Goal: Task Accomplishment & Management: Use online tool/utility

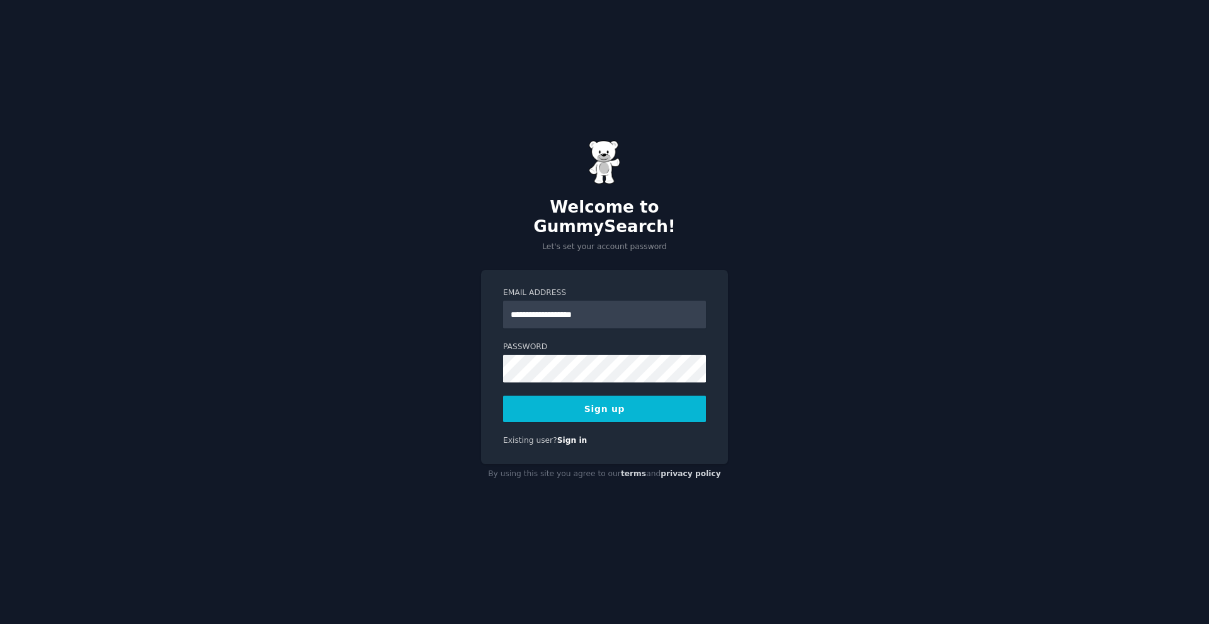
type input "**********"
click at [541, 407] on button "Sign up" at bounding box center [604, 409] width 203 height 26
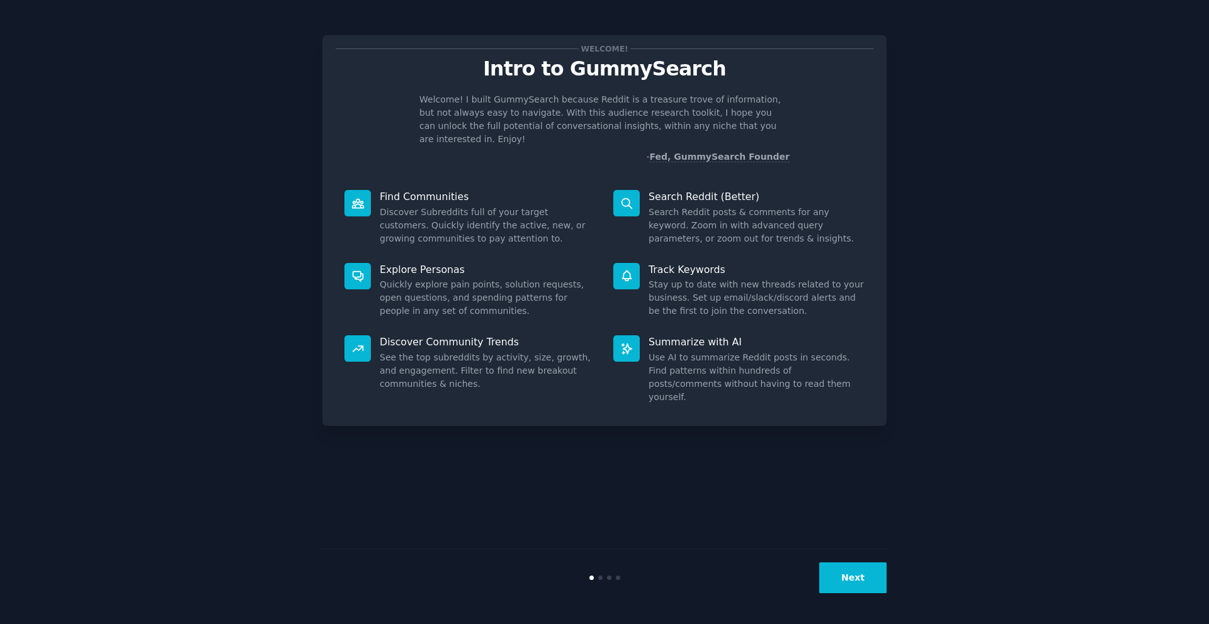
click at [850, 589] on button "Next" at bounding box center [852, 578] width 67 height 31
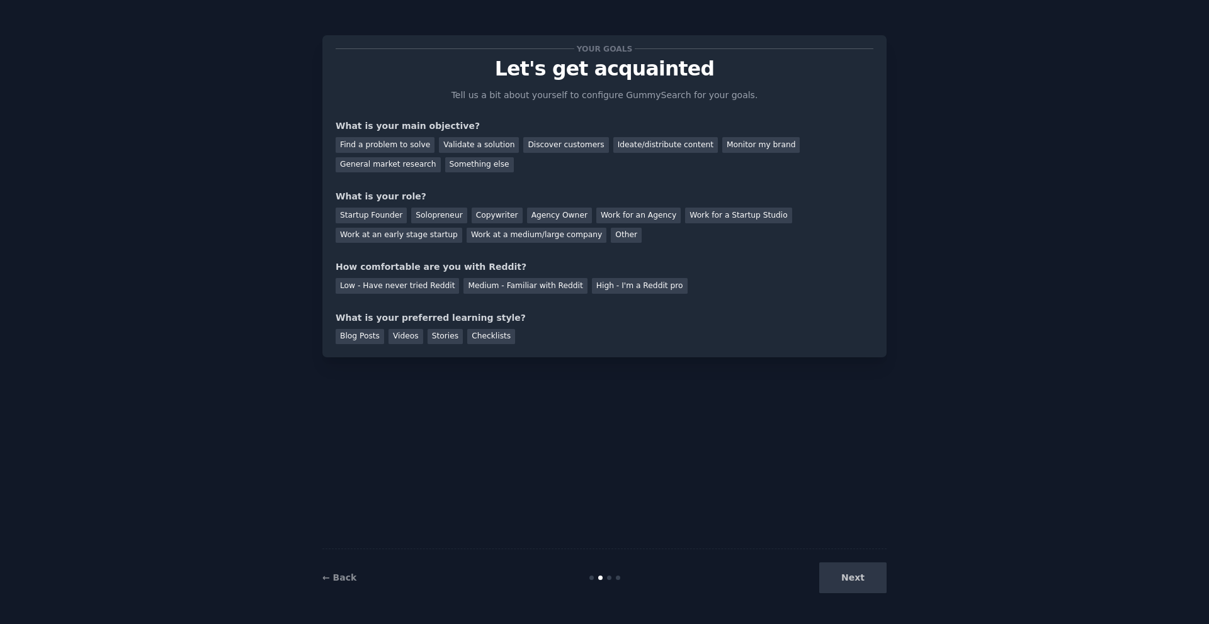
click at [854, 574] on div "Next" at bounding box center [792, 578] width 188 height 31
click at [409, 144] on div "Find a problem to solve" at bounding box center [385, 145] width 99 height 16
click at [462, 144] on div "Validate a solution" at bounding box center [479, 145] width 80 height 16
click at [359, 141] on div "Find a problem to solve" at bounding box center [385, 145] width 99 height 16
click at [432, 212] on div "Solopreneur" at bounding box center [438, 216] width 55 height 16
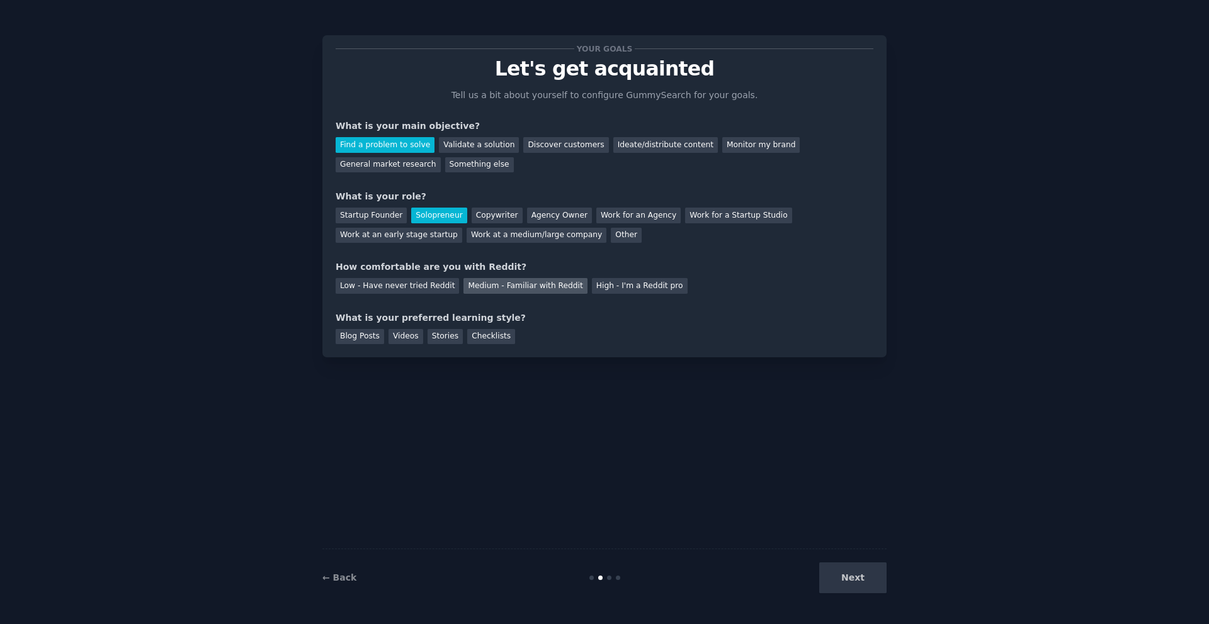
click at [502, 286] on div "Medium - Familiar with Reddit" at bounding box center [524, 286] width 123 height 16
click at [376, 340] on div "Blog Posts" at bounding box center [360, 337] width 48 height 16
click at [393, 341] on div "Videos" at bounding box center [405, 337] width 35 height 16
click at [368, 337] on div "Blog Posts" at bounding box center [360, 337] width 48 height 16
click at [853, 576] on button "Next" at bounding box center [852, 578] width 67 height 31
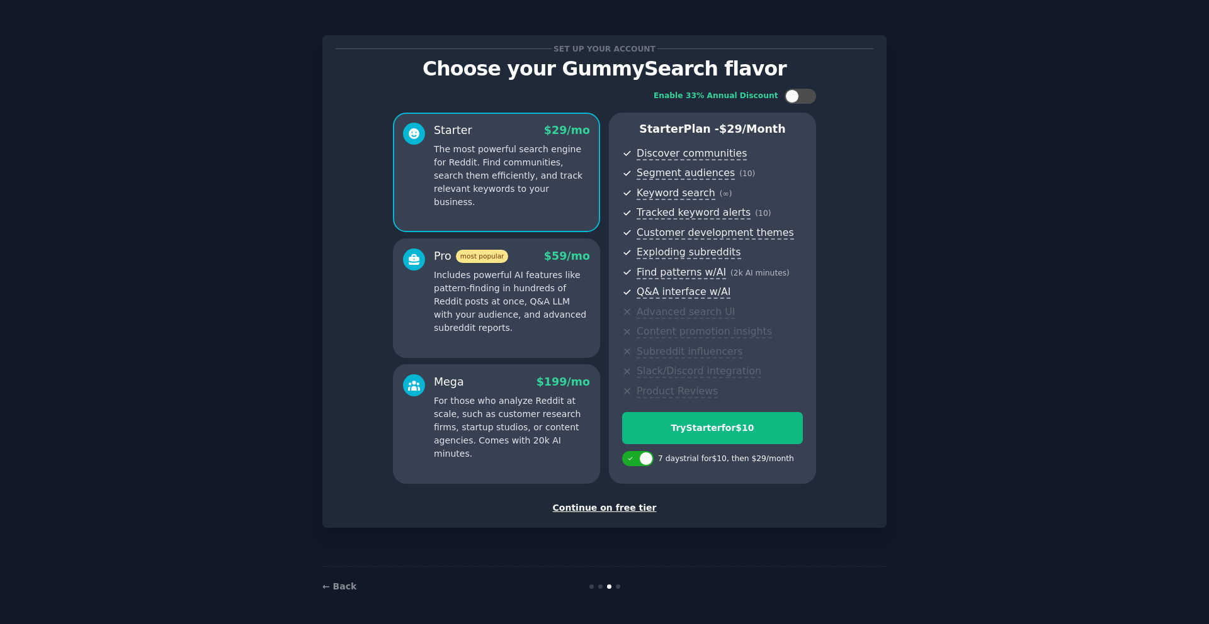
click at [628, 508] on div "Continue on free tier" at bounding box center [605, 508] width 538 height 13
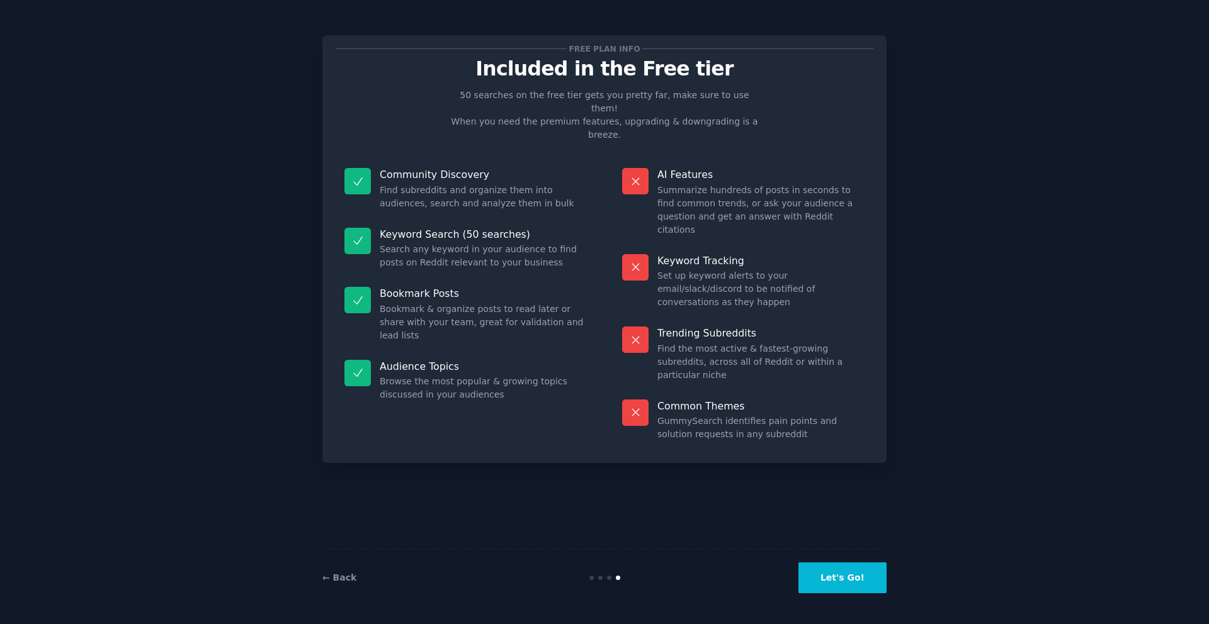
click at [852, 574] on button "Let's Go!" at bounding box center [842, 578] width 88 height 31
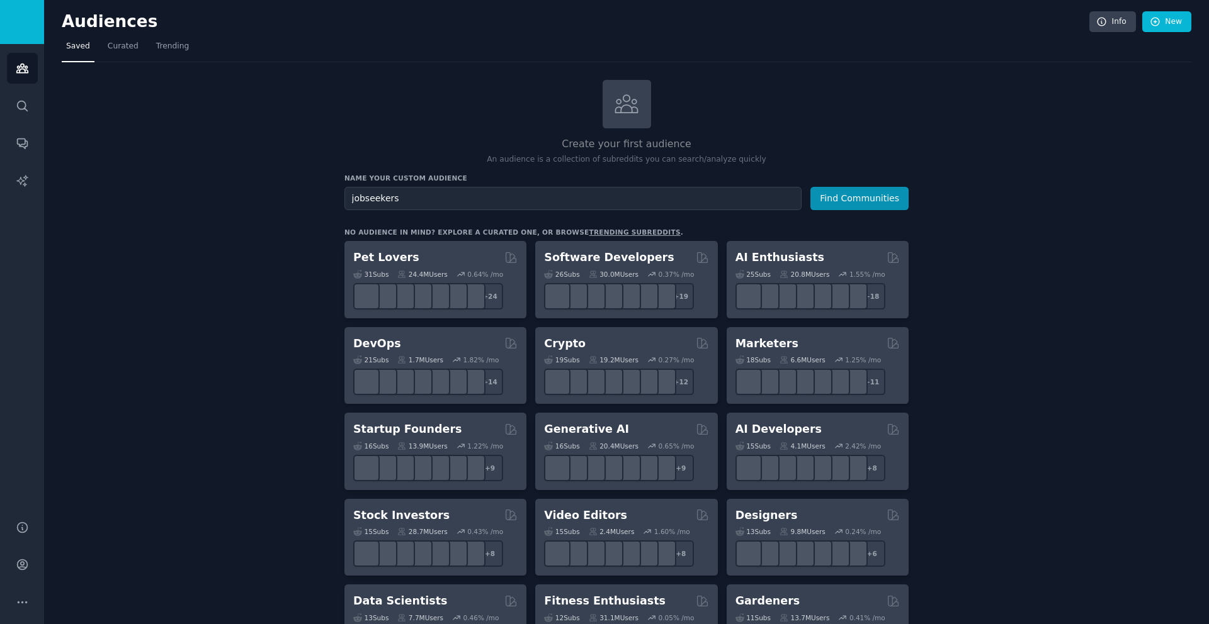
type input "jobseekers"
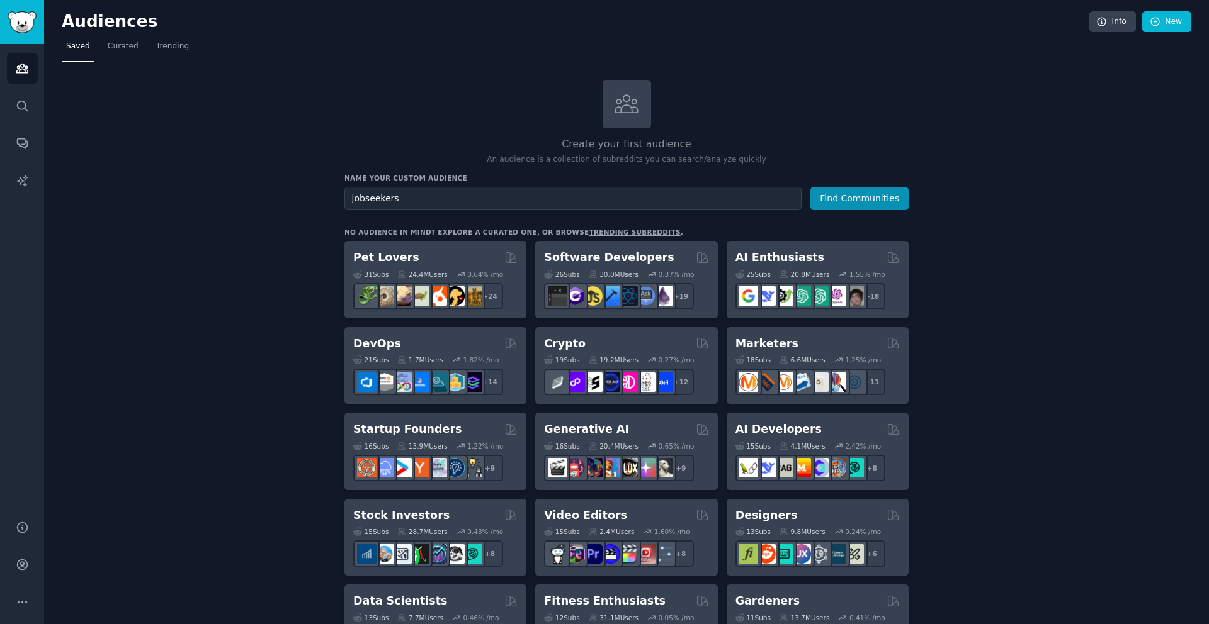
click at [810, 187] on button "Find Communities" at bounding box center [859, 198] width 98 height 23
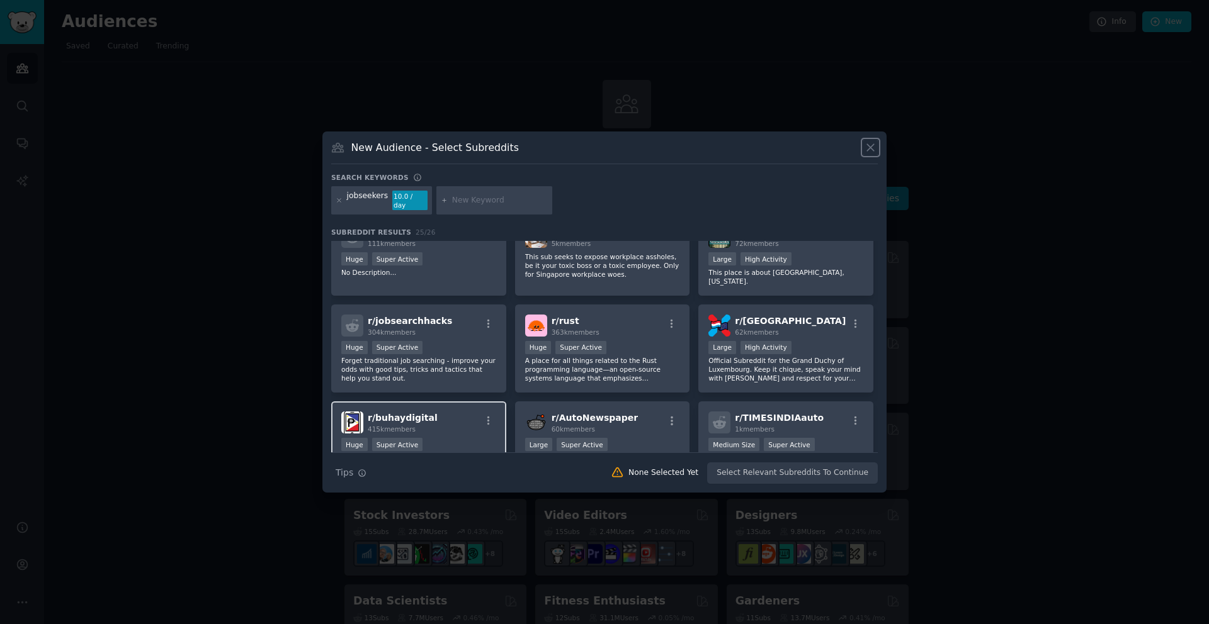
scroll to position [332, 0]
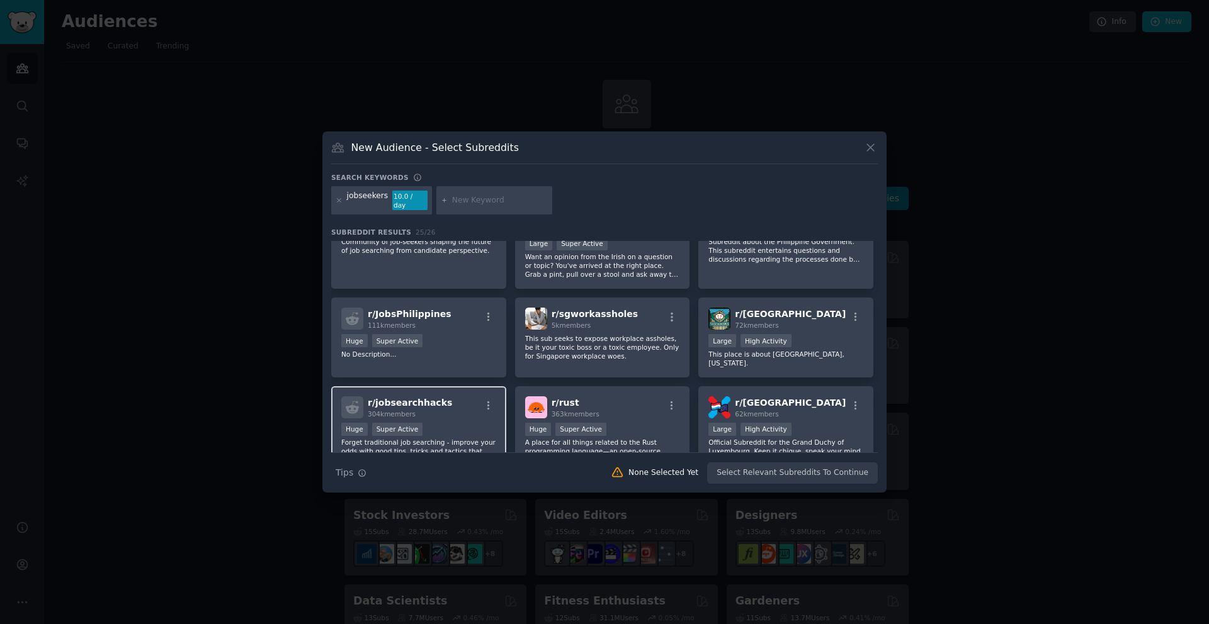
click at [437, 398] on span "r/ jobsearchhacks" at bounding box center [410, 403] width 84 height 10
click at [818, 473] on button "Create Audience" at bounding box center [836, 473] width 83 height 21
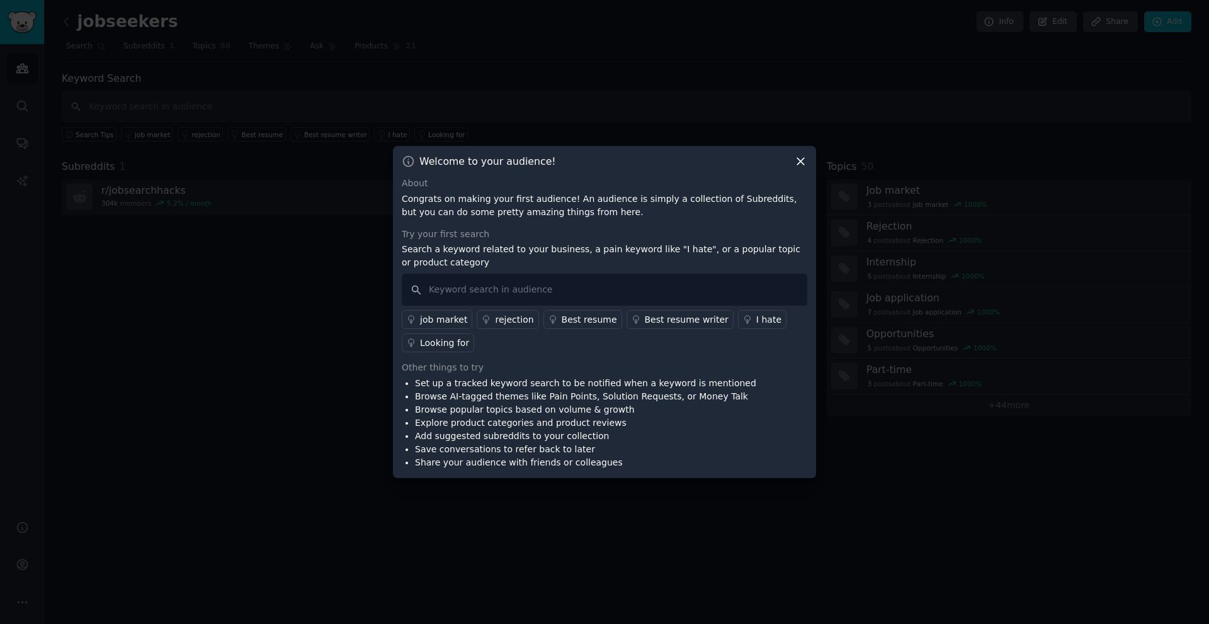
click at [827, 148] on div at bounding box center [604, 312] width 1209 height 624
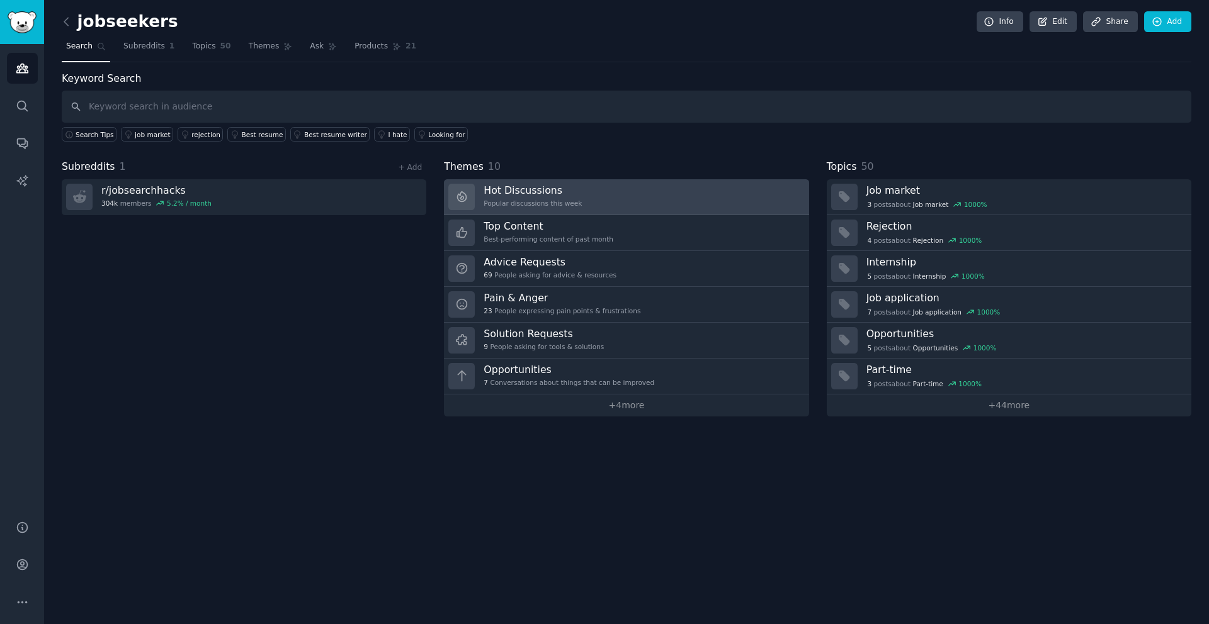
click at [755, 205] on link "Hot Discussions Popular discussions this week" at bounding box center [626, 197] width 364 height 36
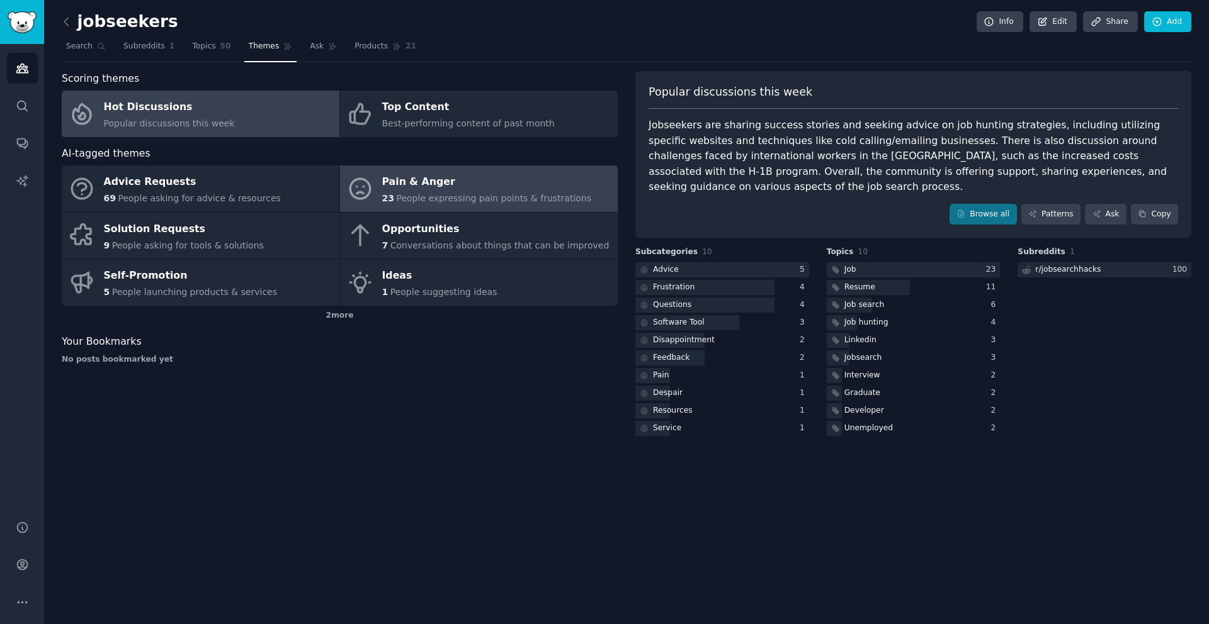
click at [483, 187] on div "Pain & Anger" at bounding box center [487, 182] width 210 height 20
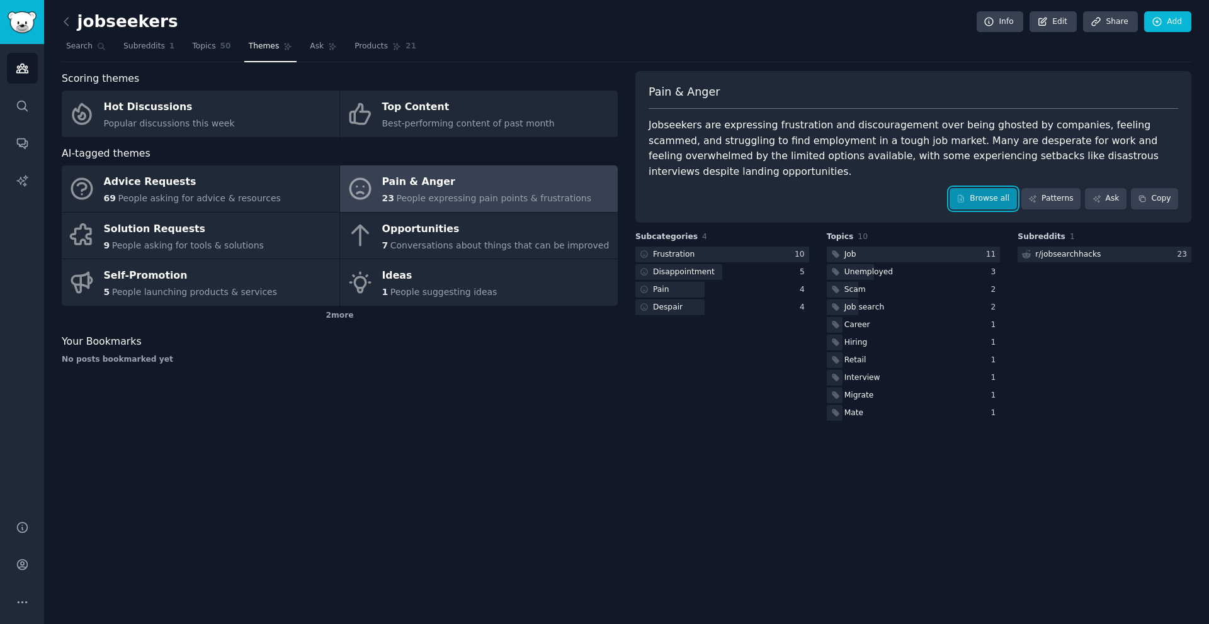
click at [991, 188] on link "Browse all" at bounding box center [982, 198] width 67 height 21
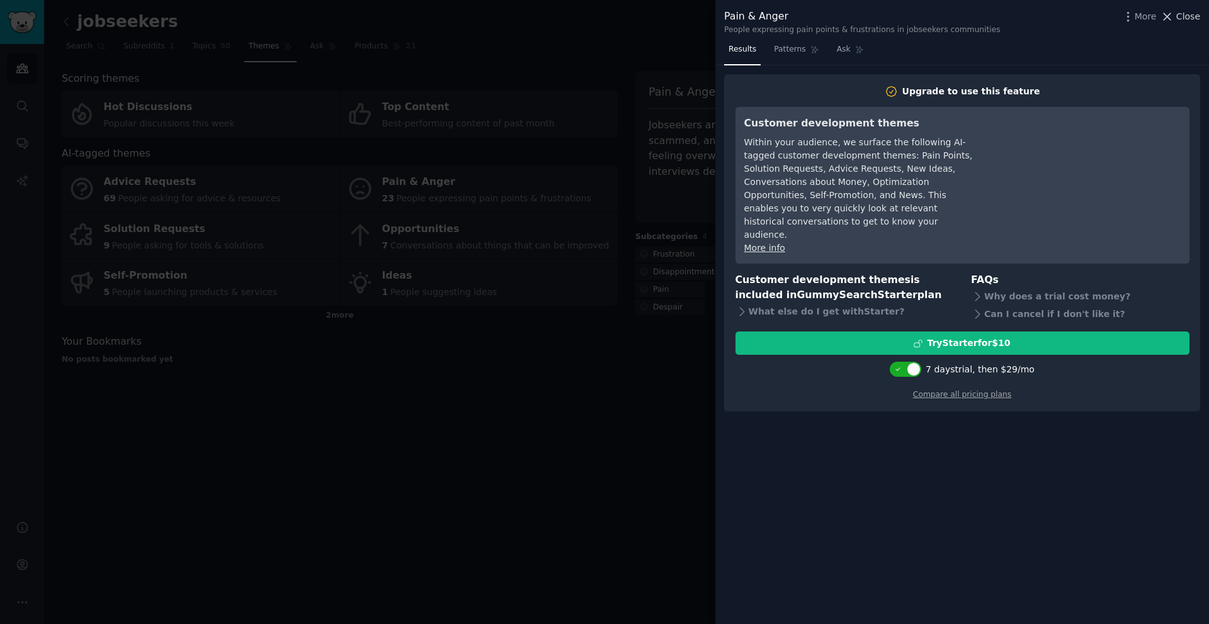
click at [1178, 18] on span "Close" at bounding box center [1188, 16] width 24 height 13
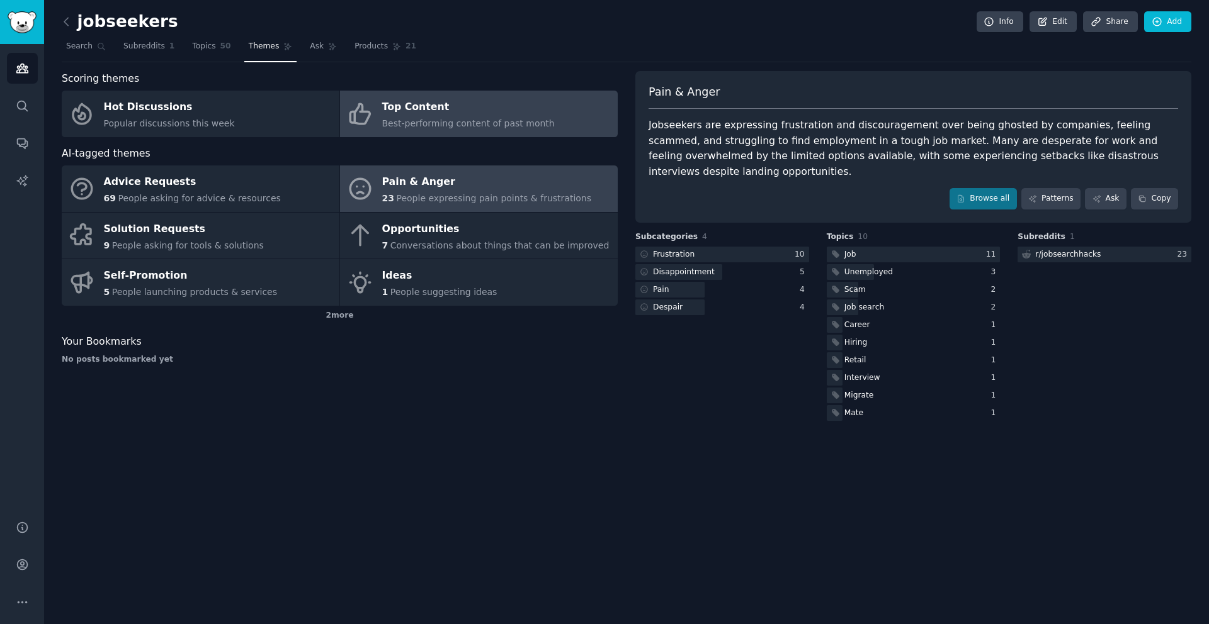
click at [370, 107] on icon at bounding box center [360, 114] width 26 height 26
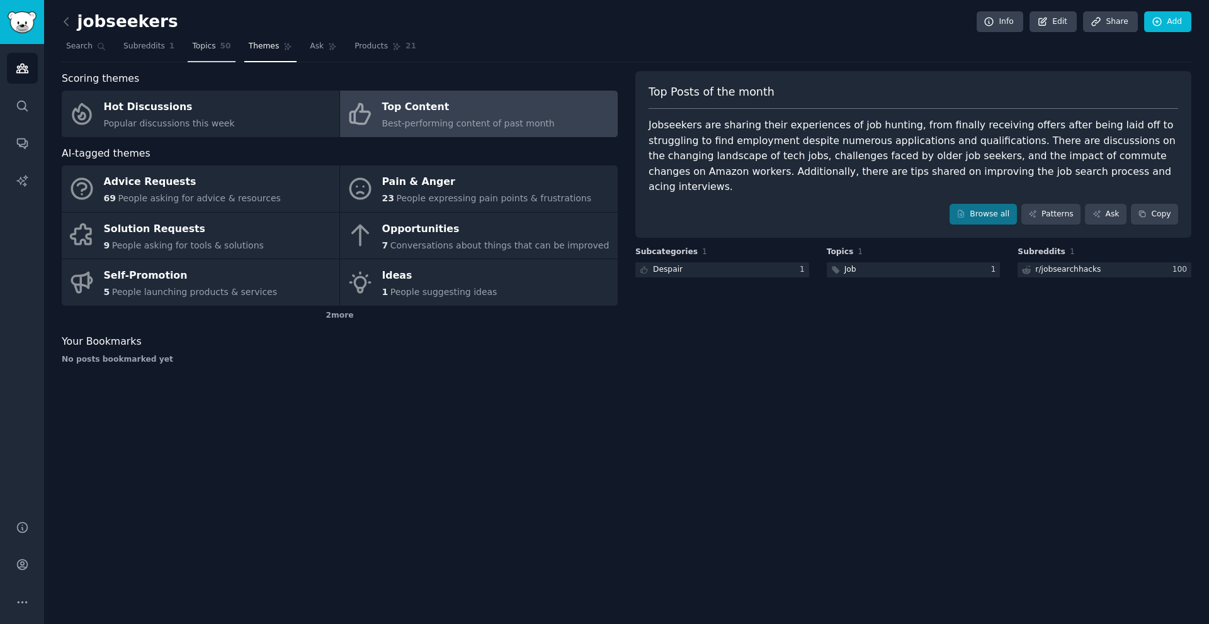
click at [195, 45] on span "Topics" at bounding box center [203, 46] width 23 height 11
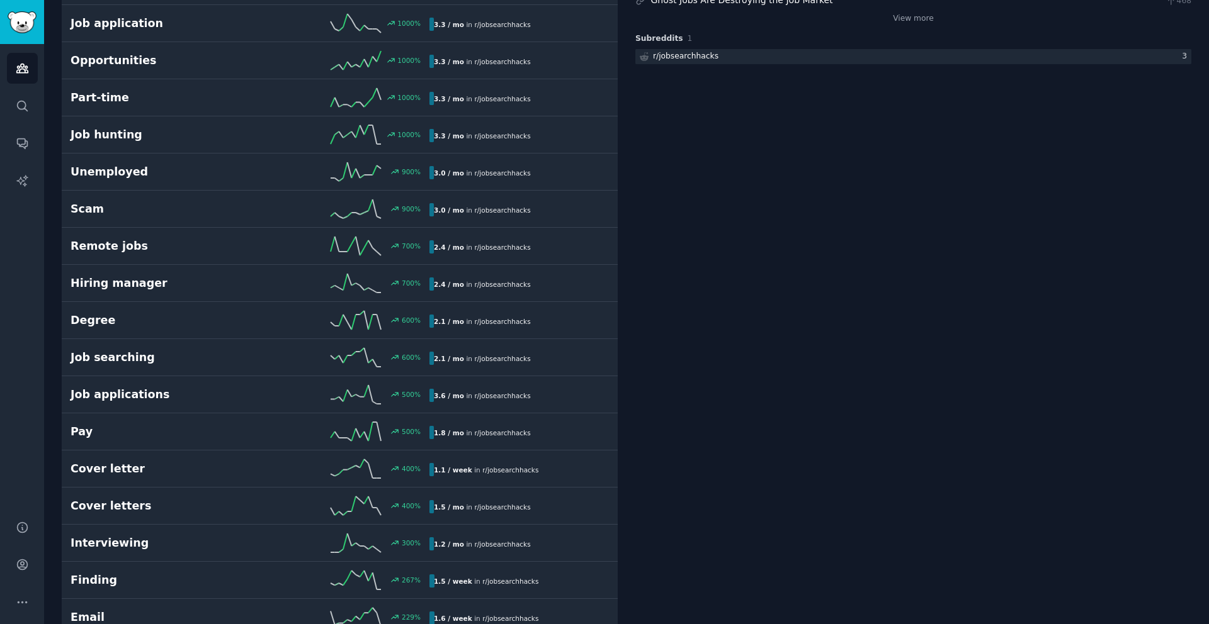
scroll to position [264, 0]
